Goal: Find contact information

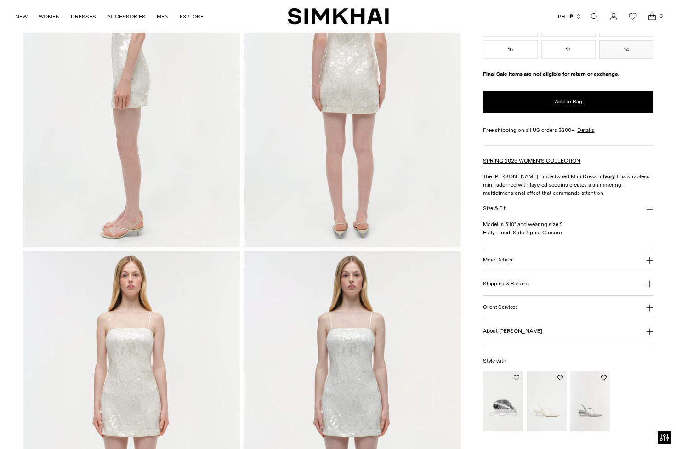
scroll to position [1447, 0]
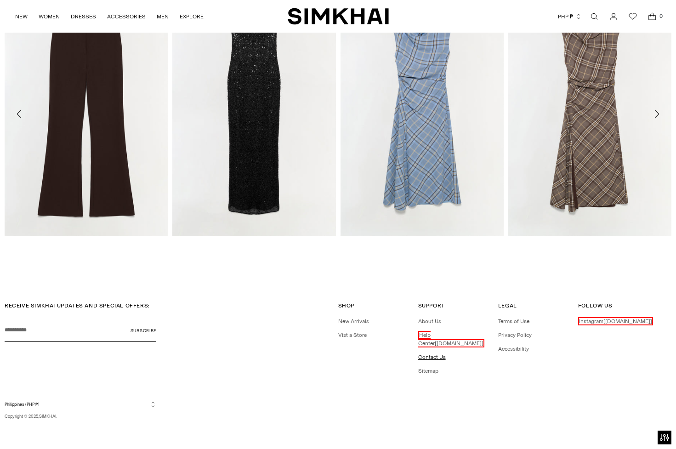
click at [434, 357] on link "Contact Us" at bounding box center [432, 357] width 28 height 6
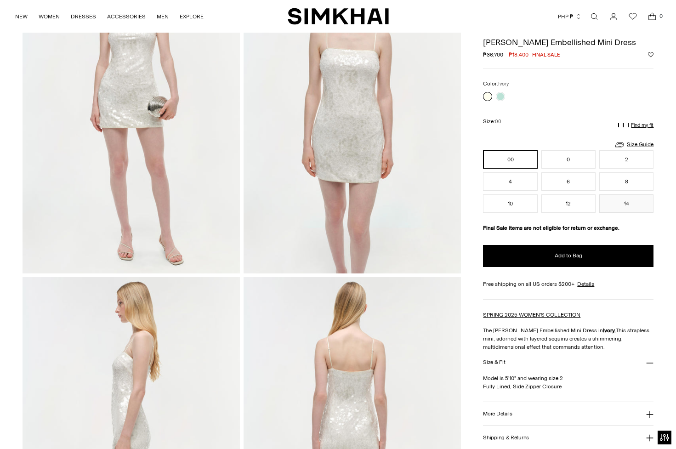
scroll to position [0, 0]
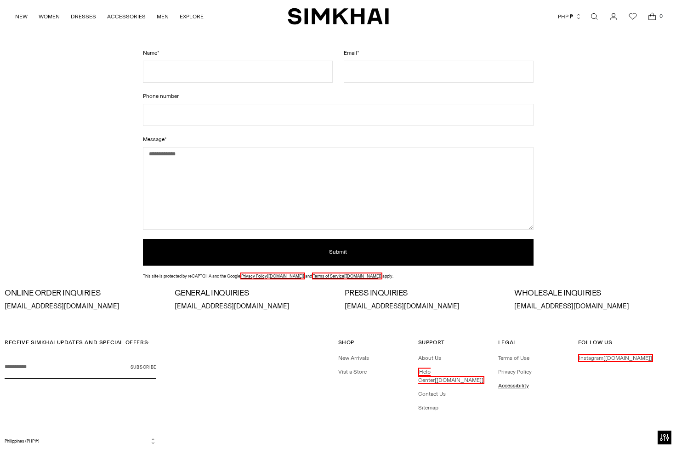
scroll to position [138, 0]
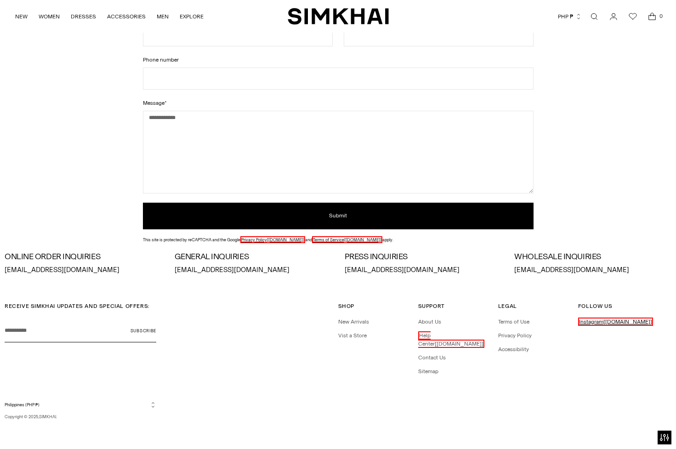
click at [591, 320] on link "Instagram [instagram.com]" at bounding box center [616, 322] width 75 height 8
